Goal: Find specific page/section: Find specific page/section

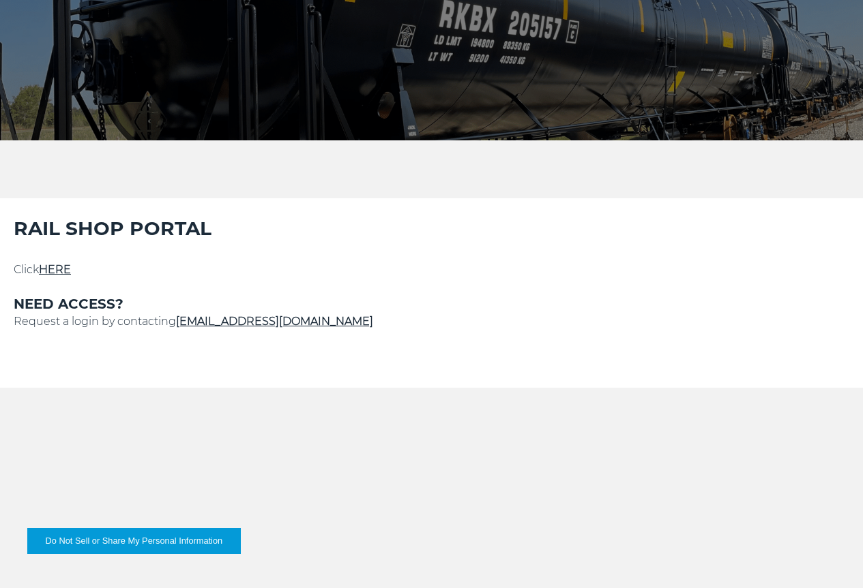
scroll to position [273, 0]
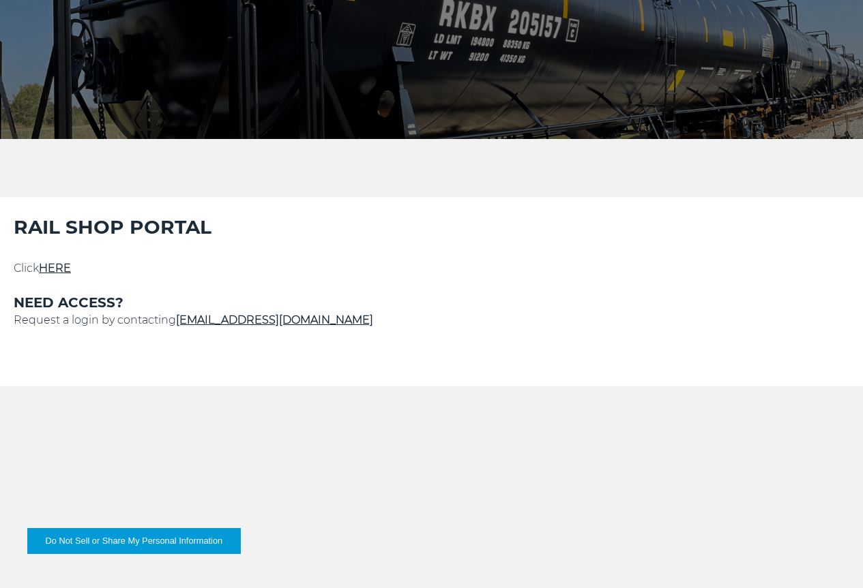
click at [71, 275] on link "HERE" at bounding box center [55, 268] width 32 height 13
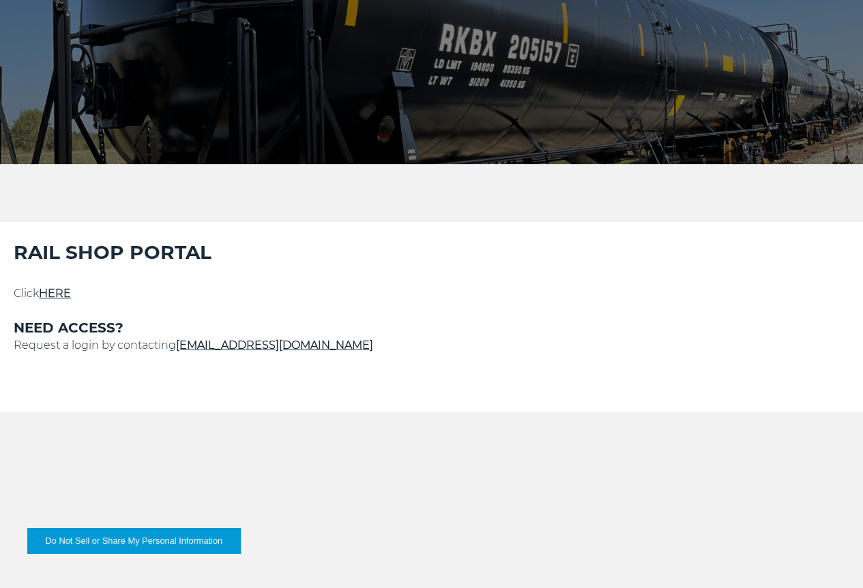
scroll to position [273, 0]
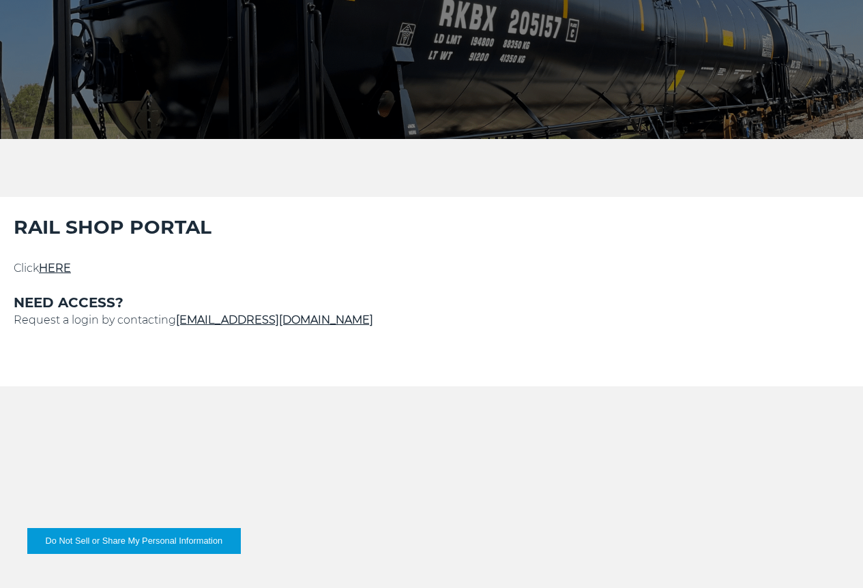
click at [71, 275] on link "HERE" at bounding box center [55, 268] width 32 height 13
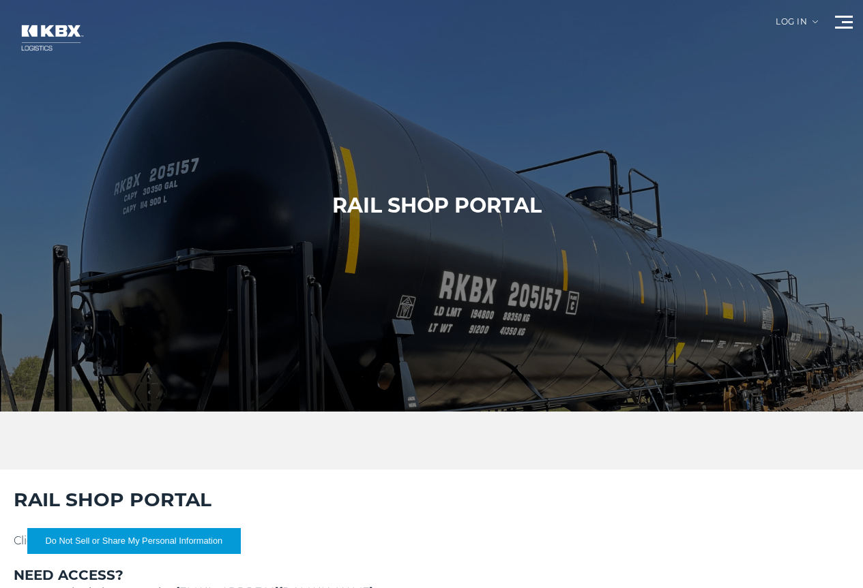
scroll to position [273, 0]
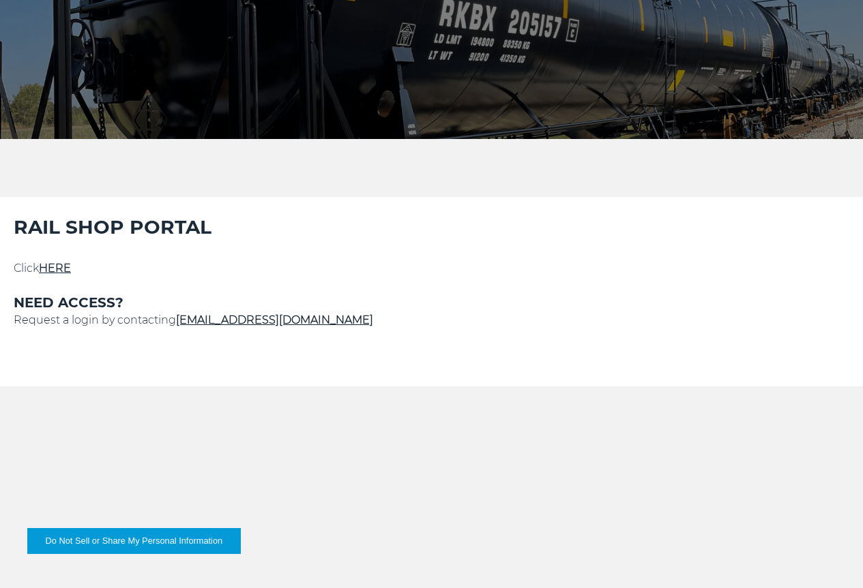
click at [71, 275] on link "HERE" at bounding box center [55, 268] width 32 height 13
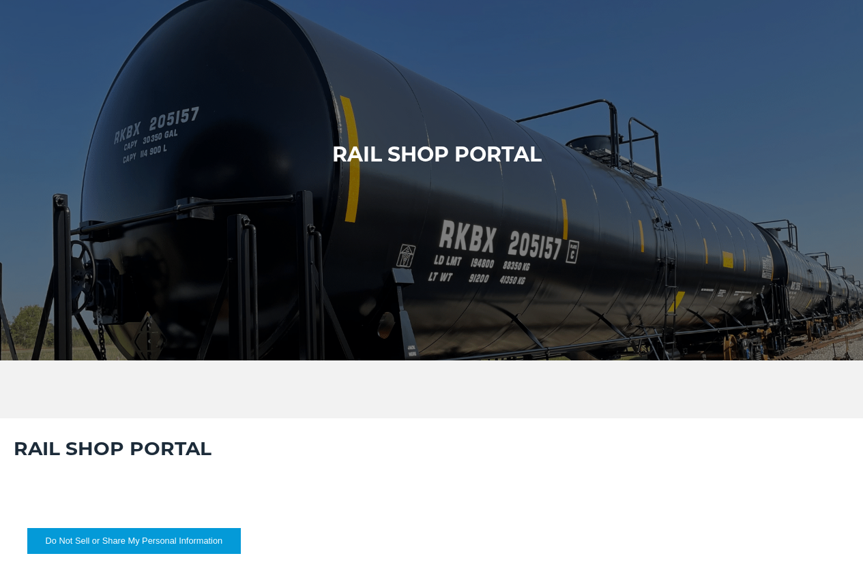
scroll to position [273, 0]
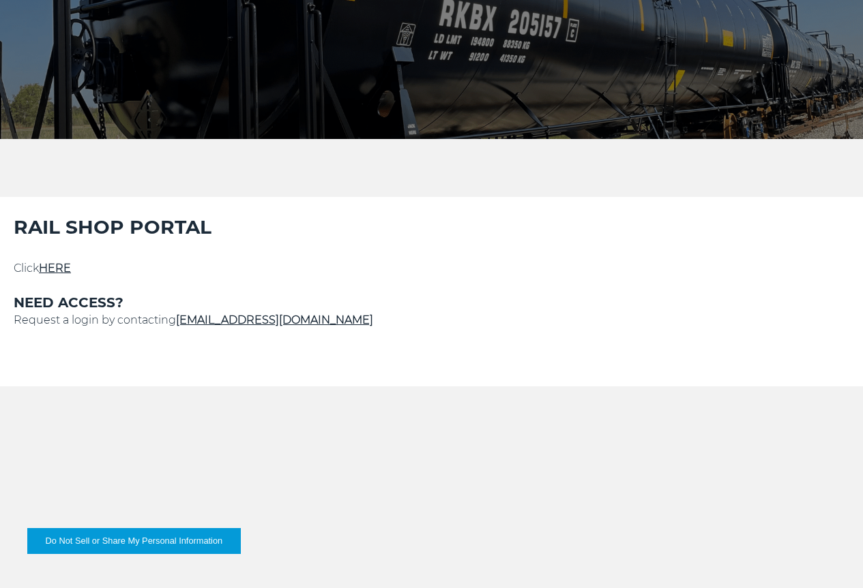
click at [71, 275] on link "HERE" at bounding box center [55, 268] width 32 height 13
